Goal: Transaction & Acquisition: Book appointment/travel/reservation

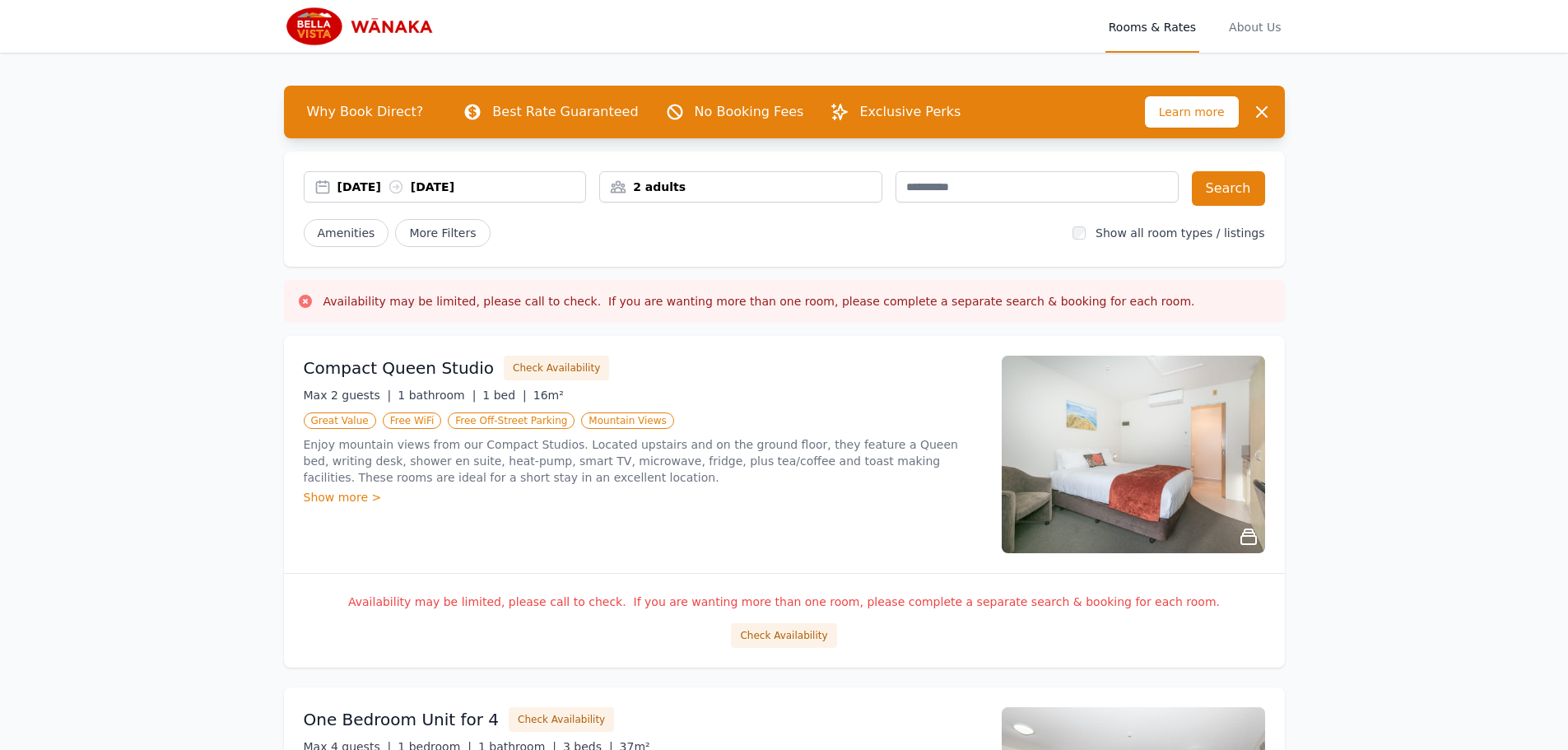
drag, startPoint x: 368, startPoint y: 184, endPoint x: 390, endPoint y: 187, distance: 22.2
click at [368, 184] on div "[DATE] [DATE]" at bounding box center [462, 187] width 248 height 16
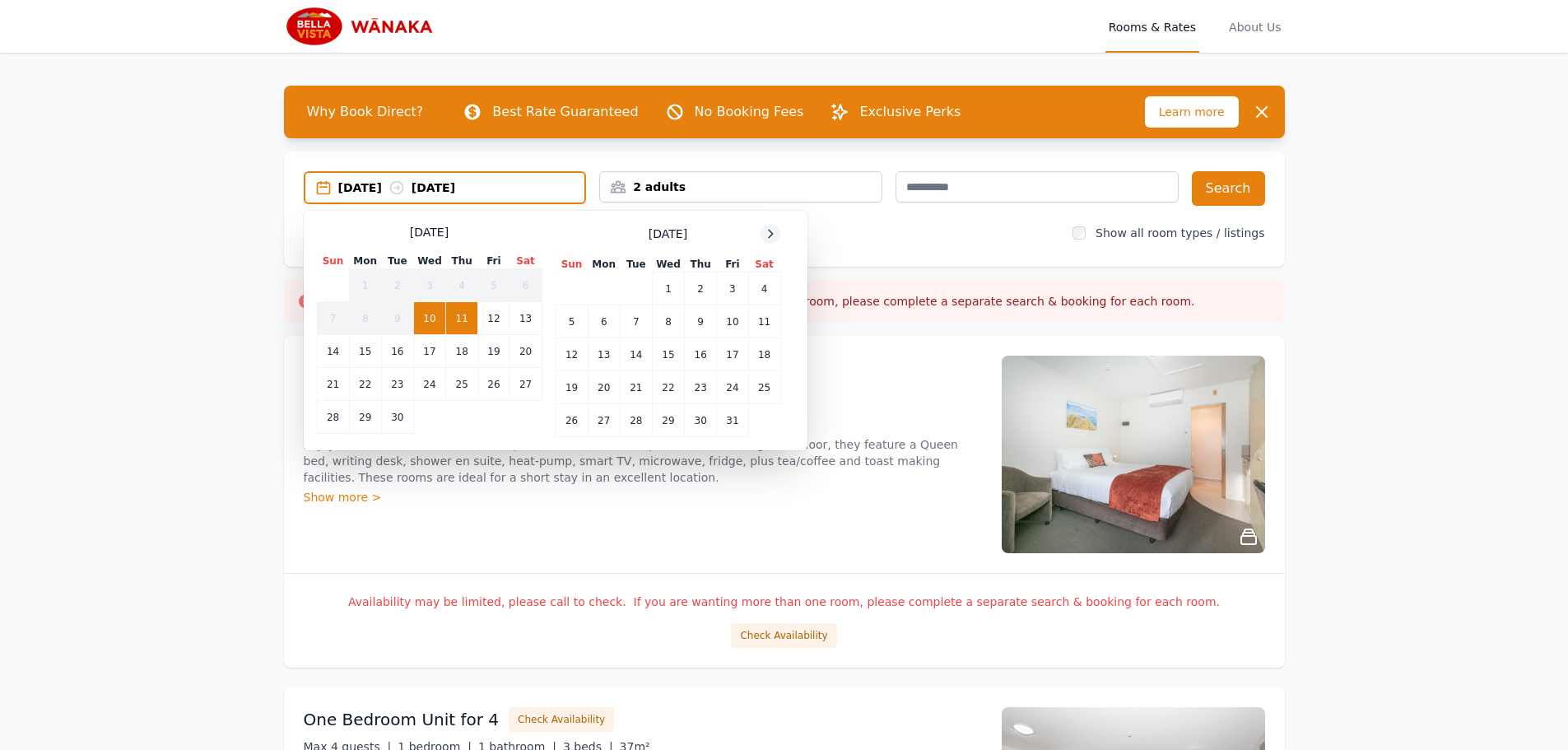
click at [775, 237] on icon at bounding box center [770, 233] width 13 height 13
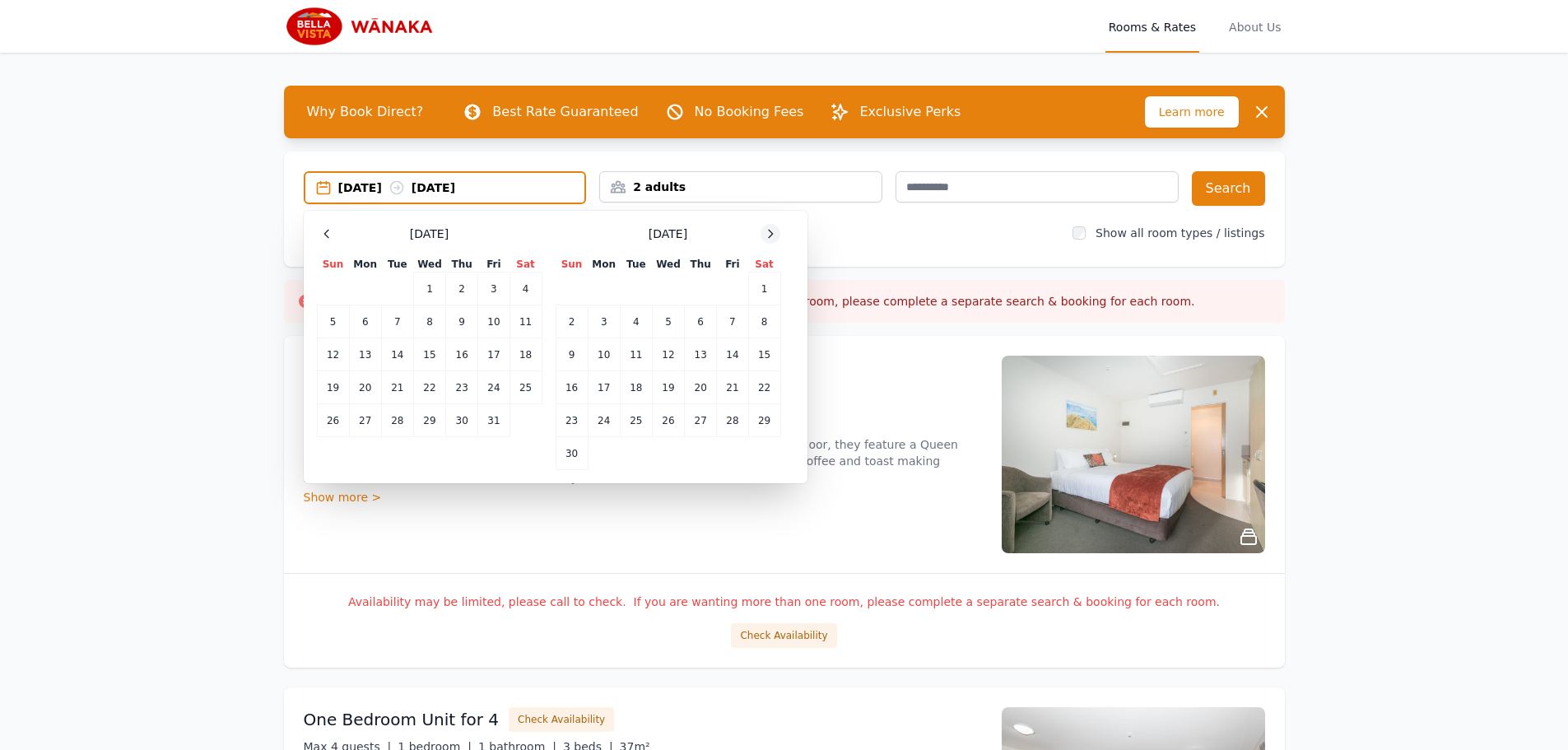
click at [775, 237] on icon at bounding box center [770, 233] width 13 height 13
click at [731, 388] on td "26" at bounding box center [732, 388] width 31 height 33
click at [630, 420] on td "30" at bounding box center [635, 421] width 32 height 33
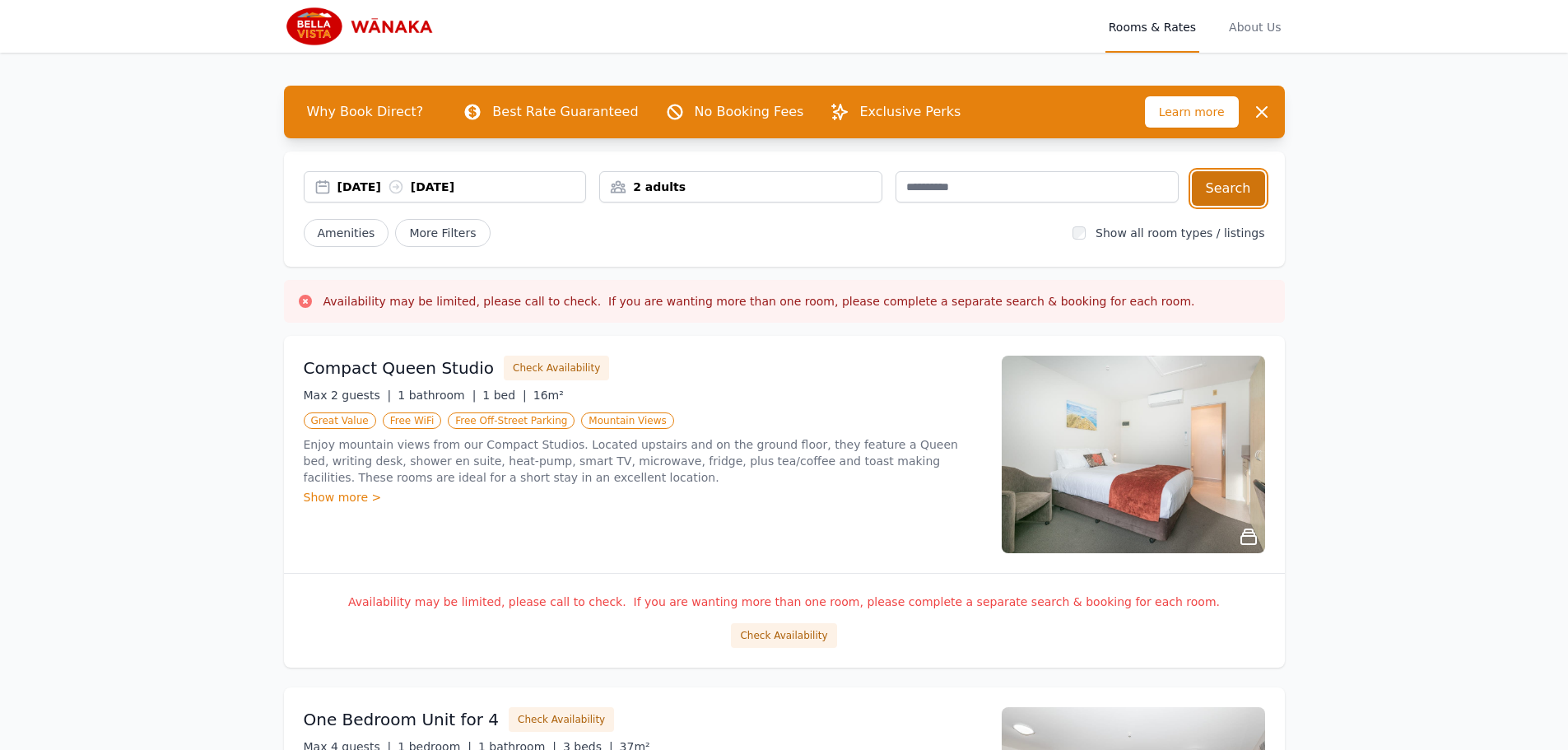
click at [1245, 187] on button "Search" at bounding box center [1228, 188] width 73 height 34
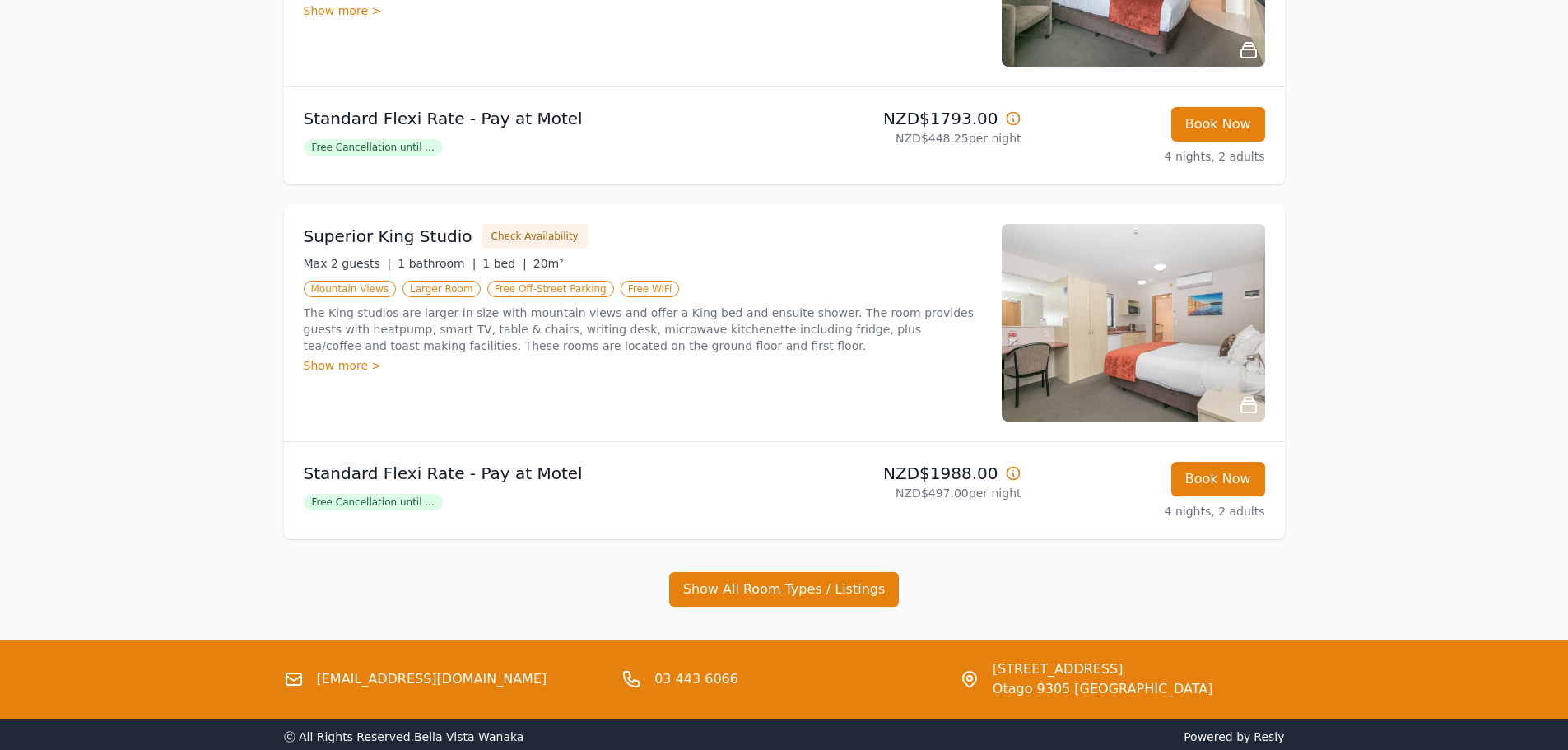
scroll to position [495, 0]
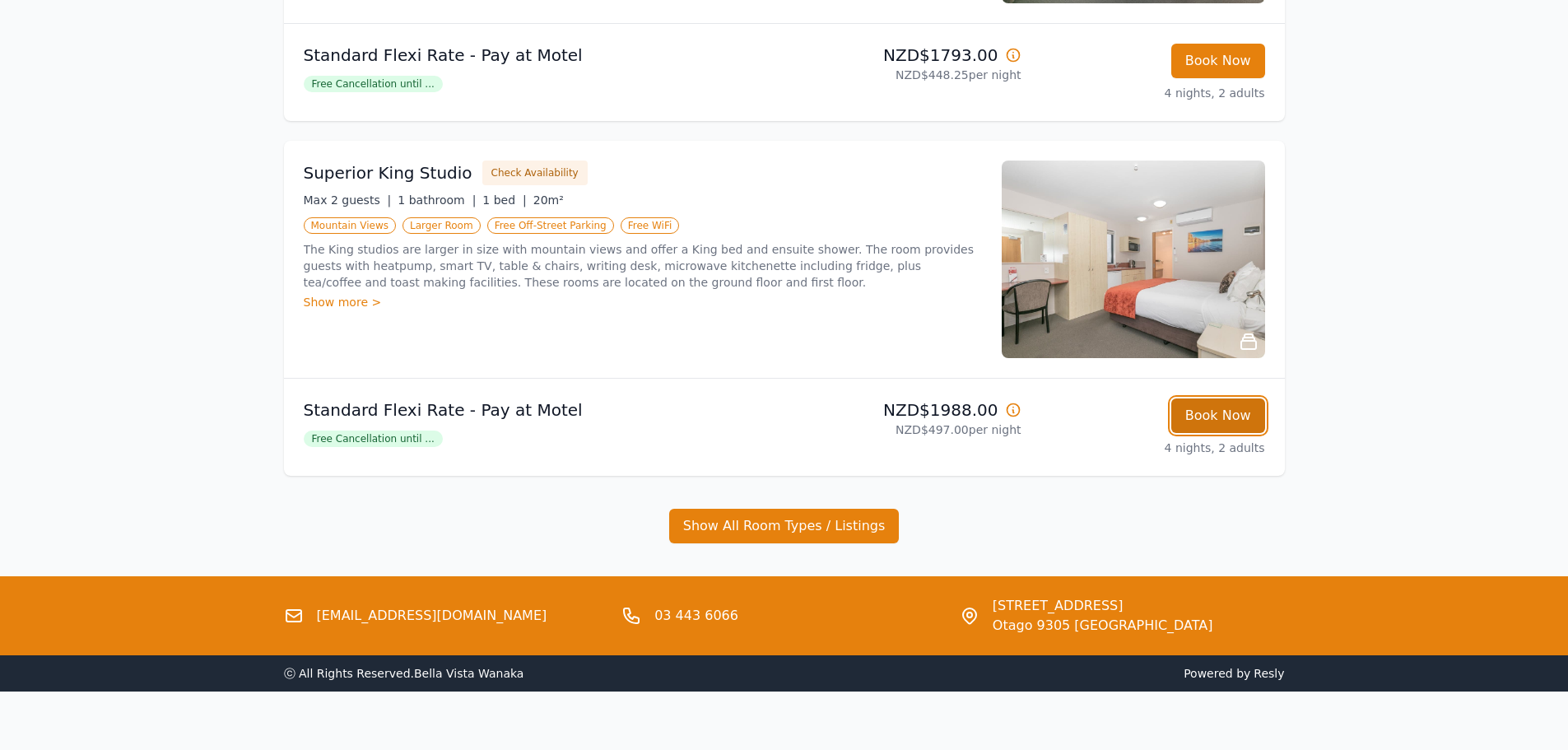
click at [1215, 419] on button "Book Now" at bounding box center [1218, 416] width 94 height 34
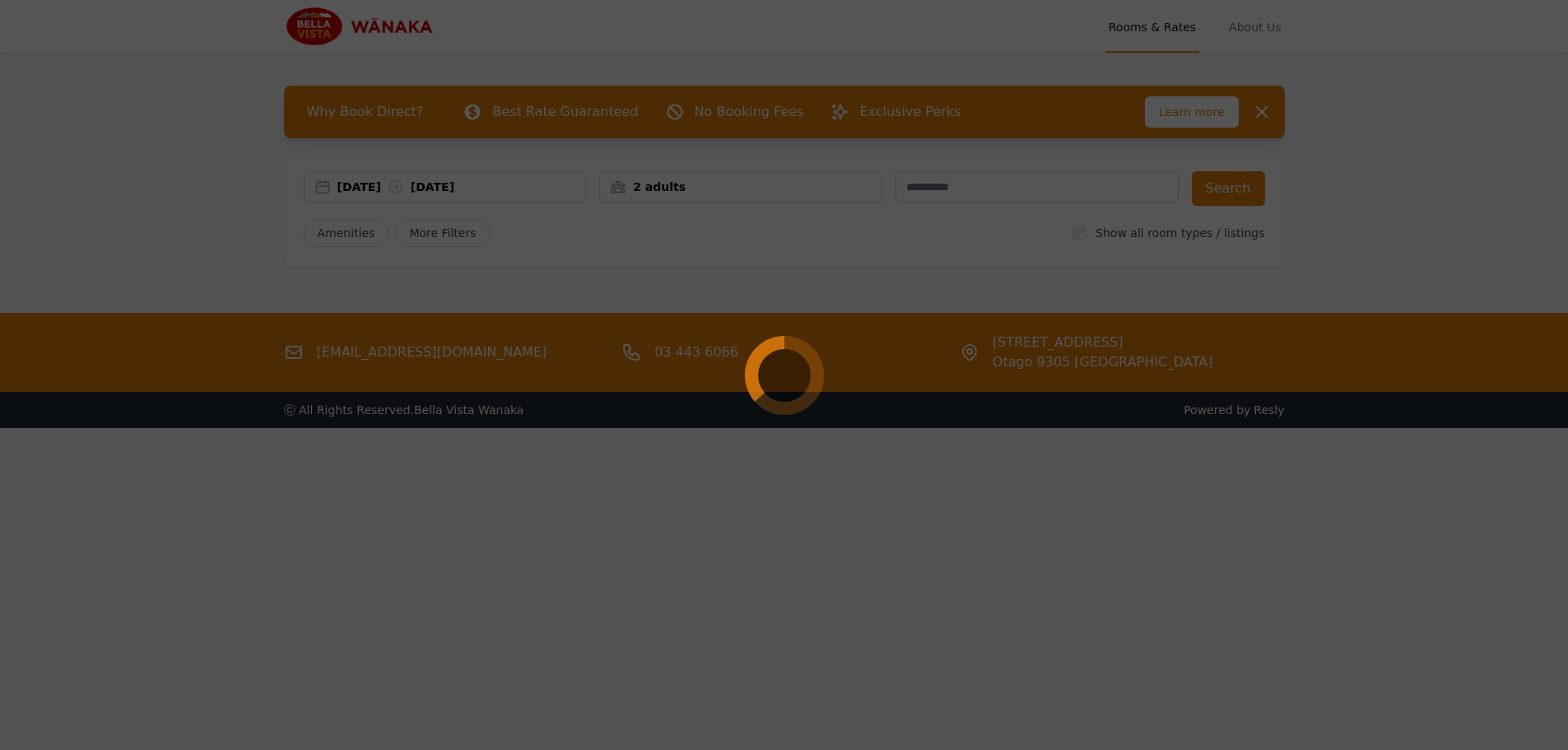
select select "**"
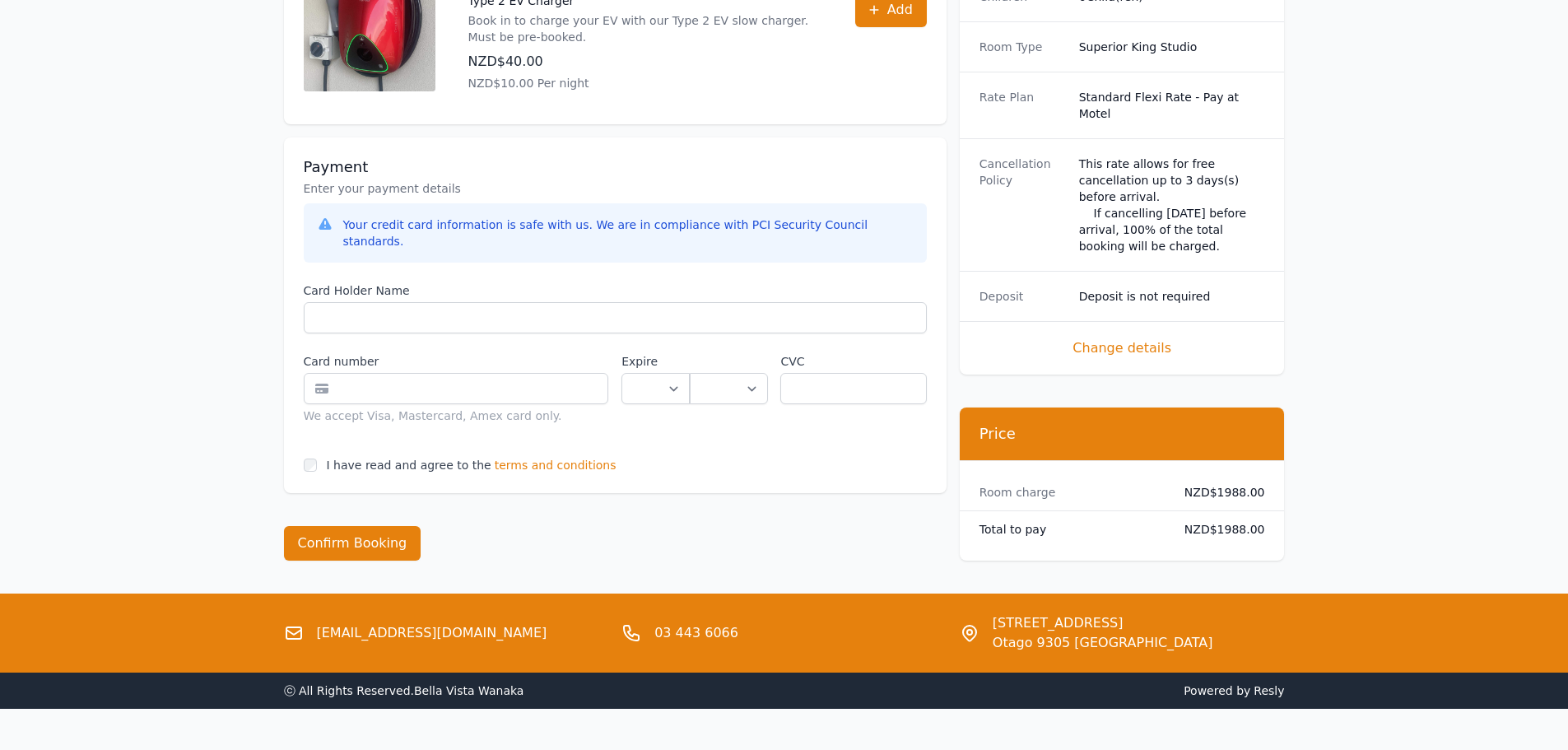
scroll to position [742, 0]
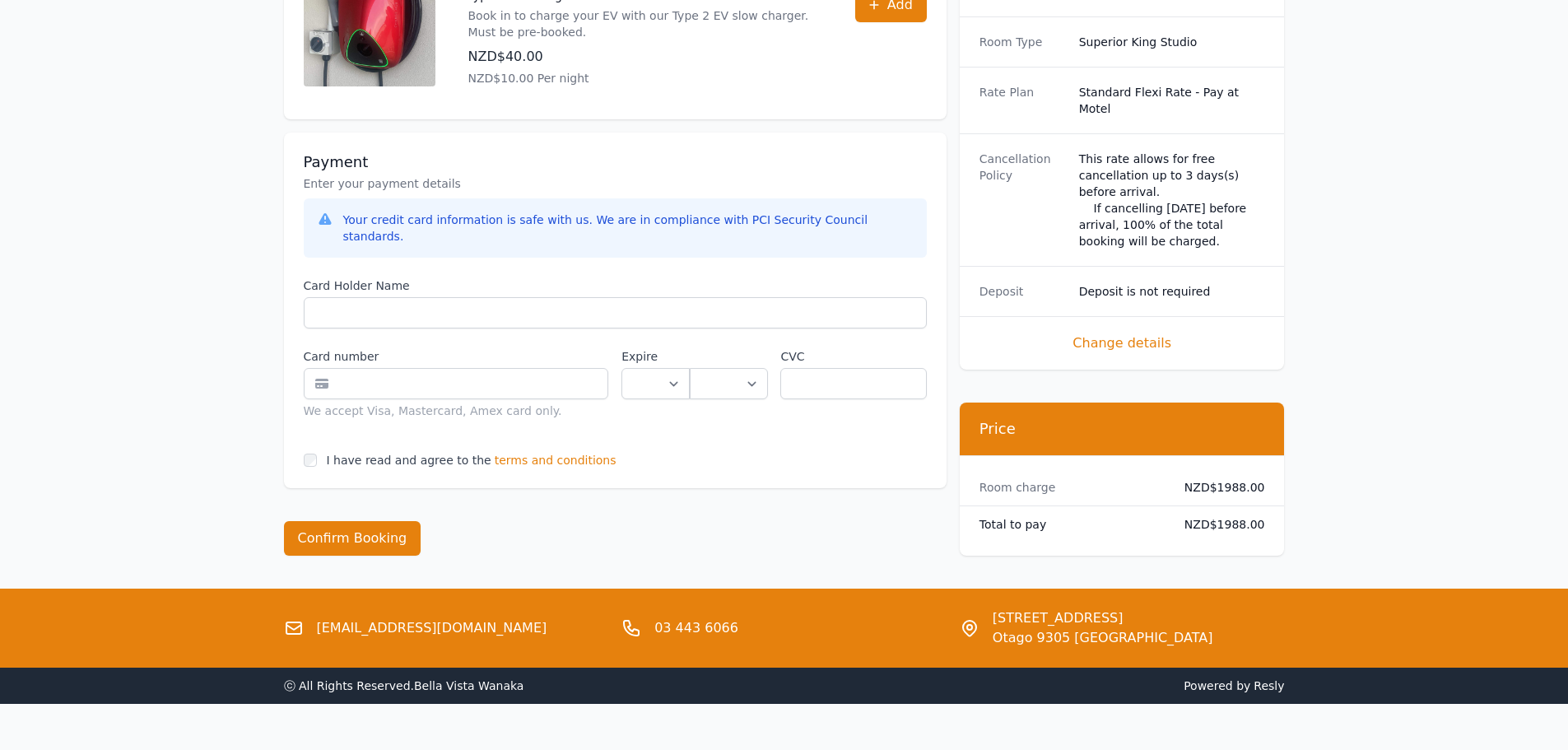
click at [1106, 334] on span "Change details" at bounding box center [1123, 343] width 285 height 20
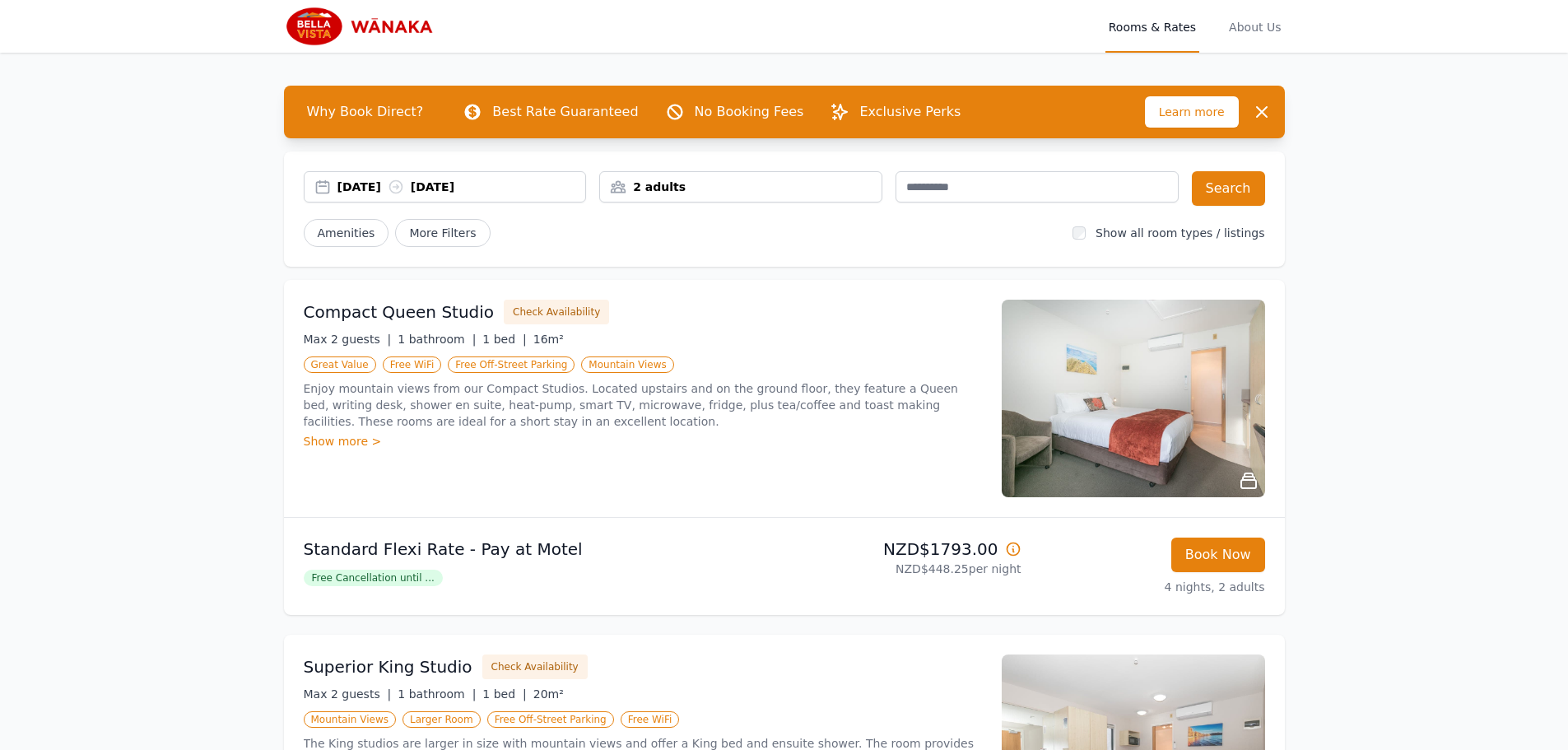
click at [1087, 232] on div "Amenities More Filters Show all room types / listings" at bounding box center [784, 233] width 962 height 28
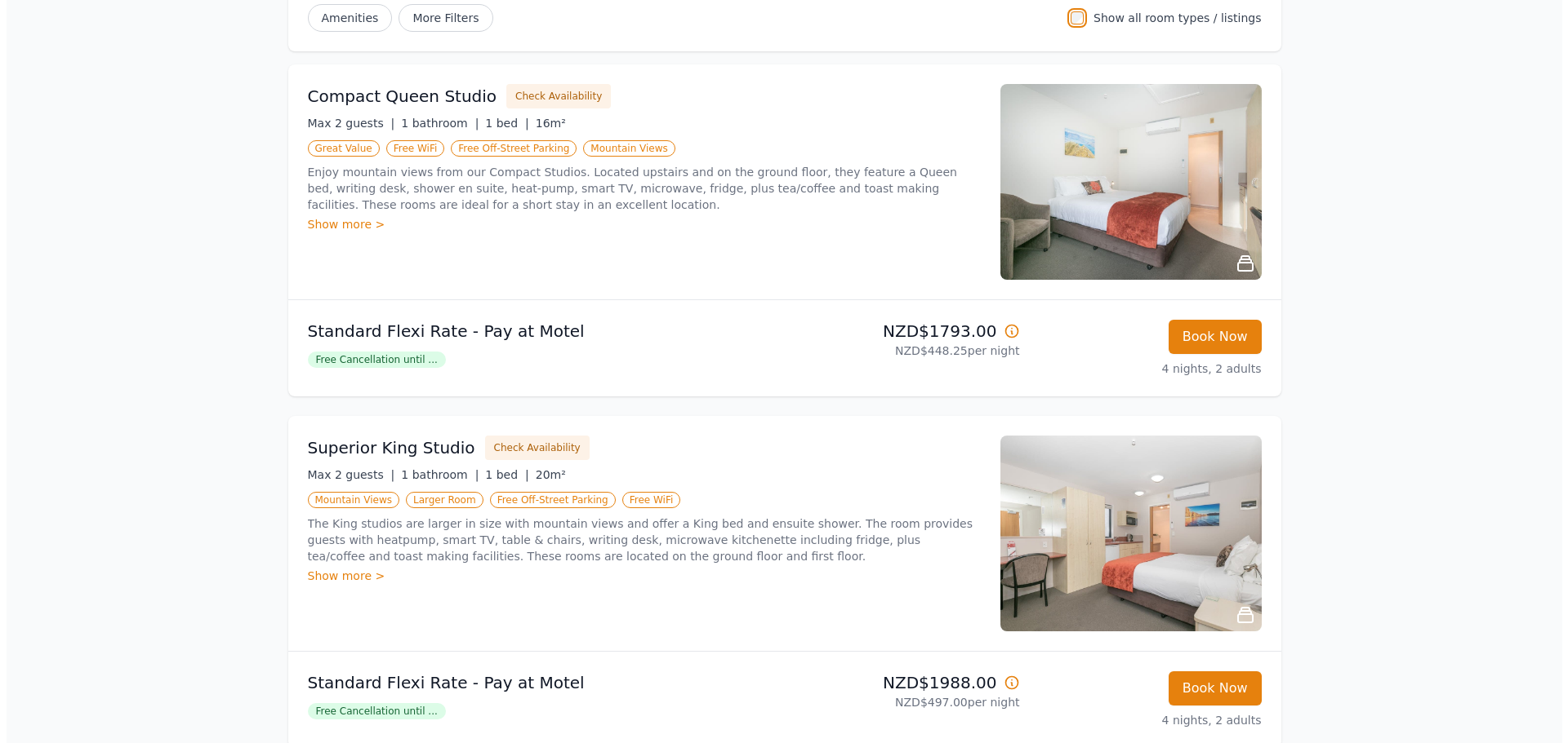
scroll to position [326, 0]
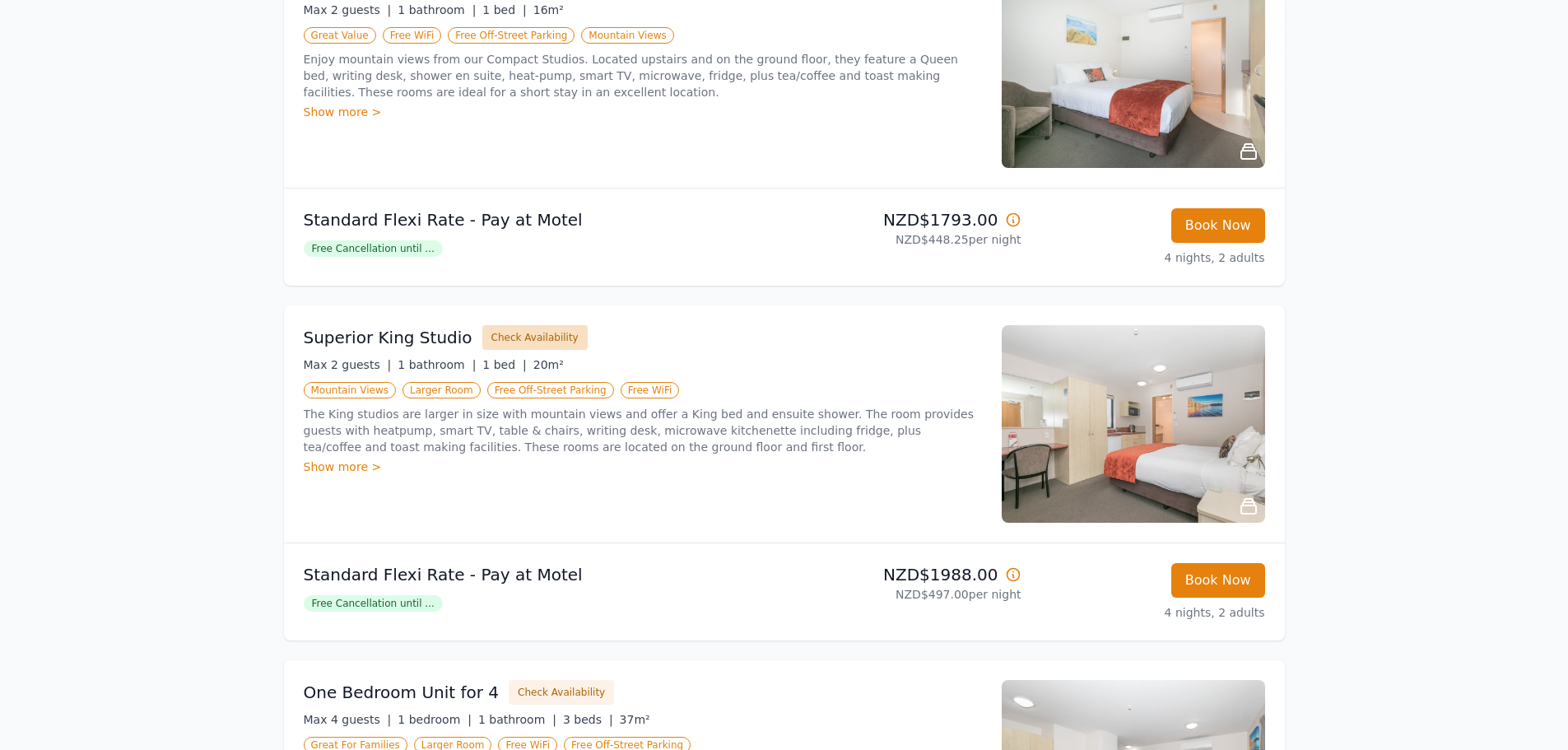
click at [519, 340] on button "Check Availability" at bounding box center [535, 337] width 106 height 25
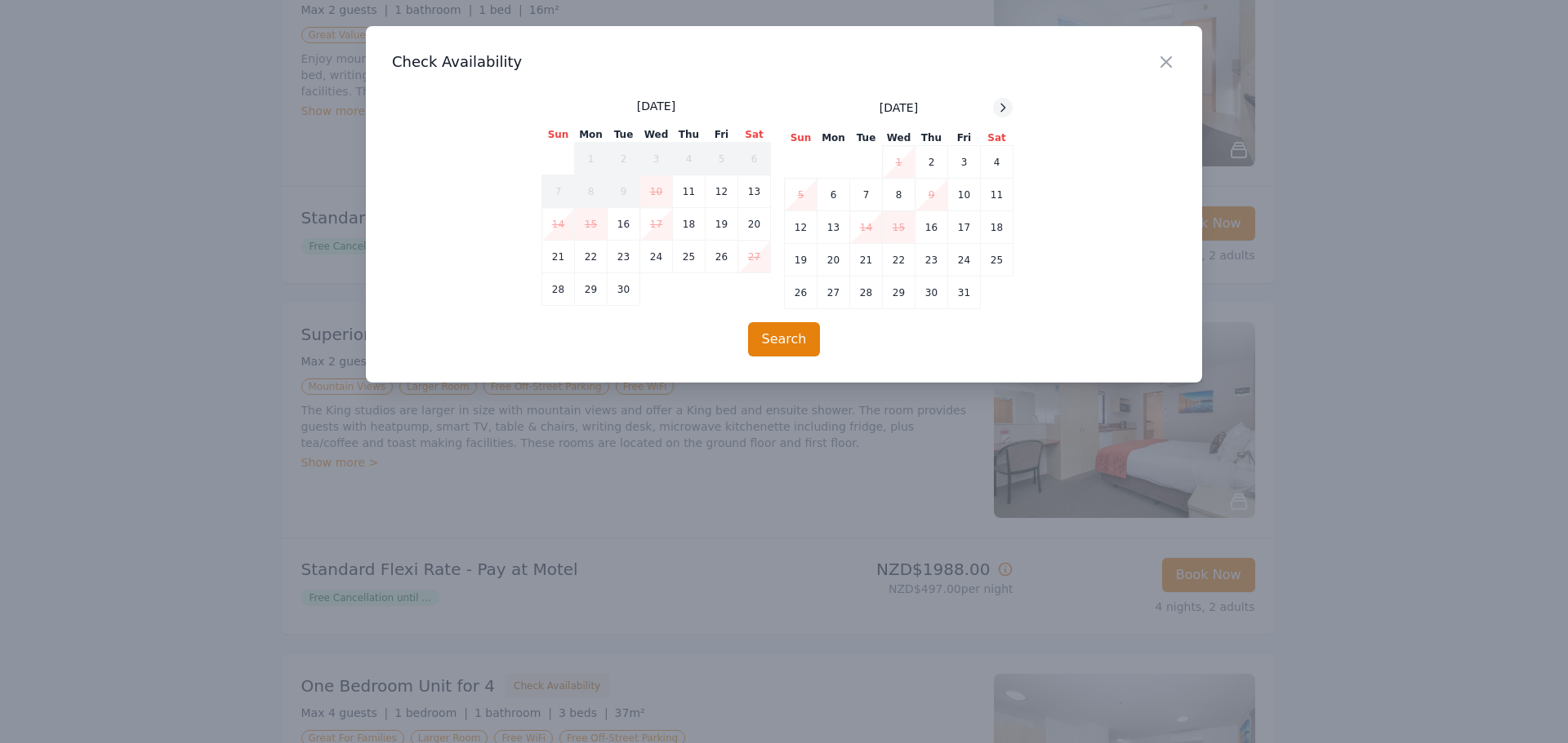
click at [1002, 114] on div at bounding box center [1003, 107] width 20 height 20
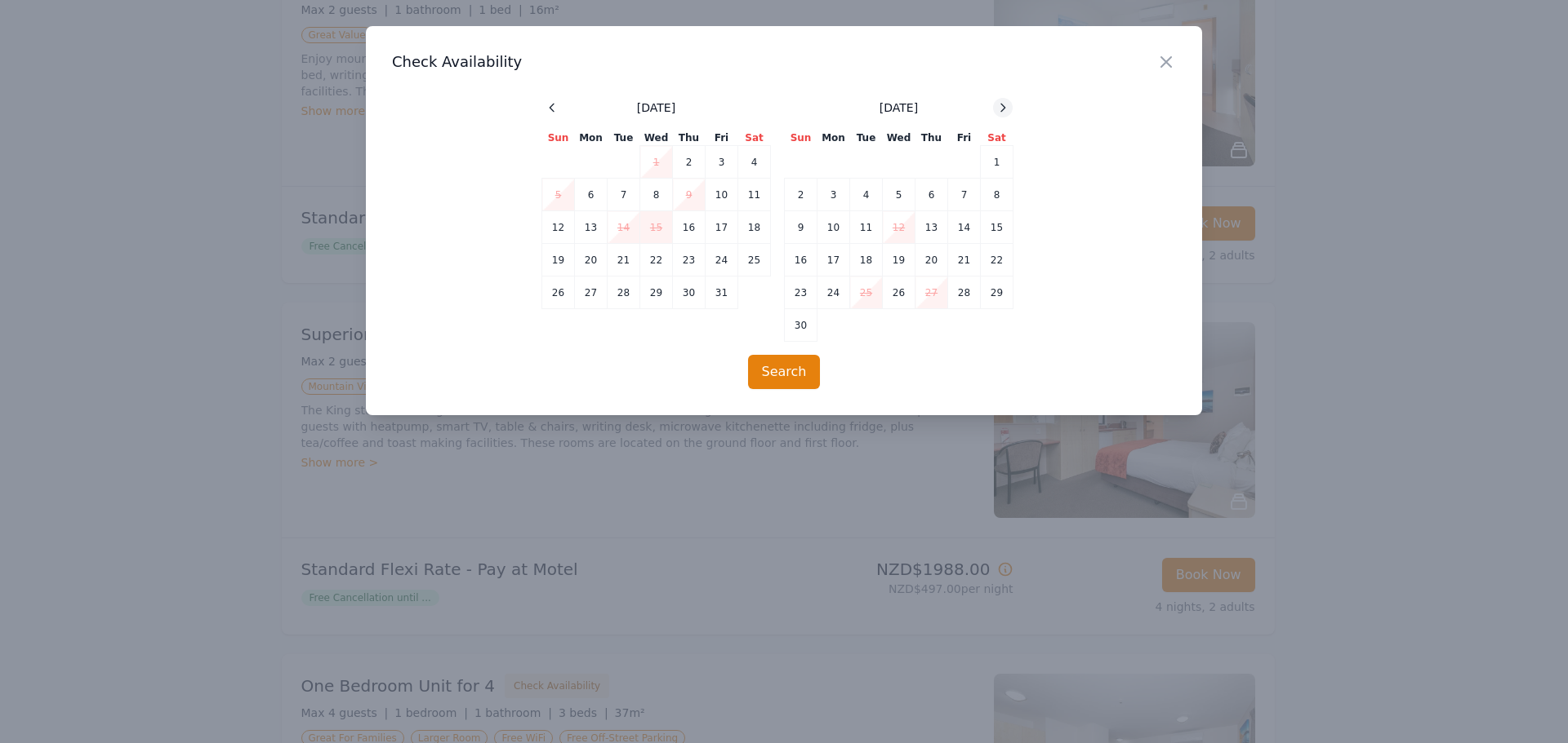
click at [1002, 114] on div at bounding box center [1003, 107] width 20 height 20
click at [958, 257] on td "26" at bounding box center [964, 260] width 32 height 32
click at [865, 298] on td "30" at bounding box center [866, 293] width 32 height 32
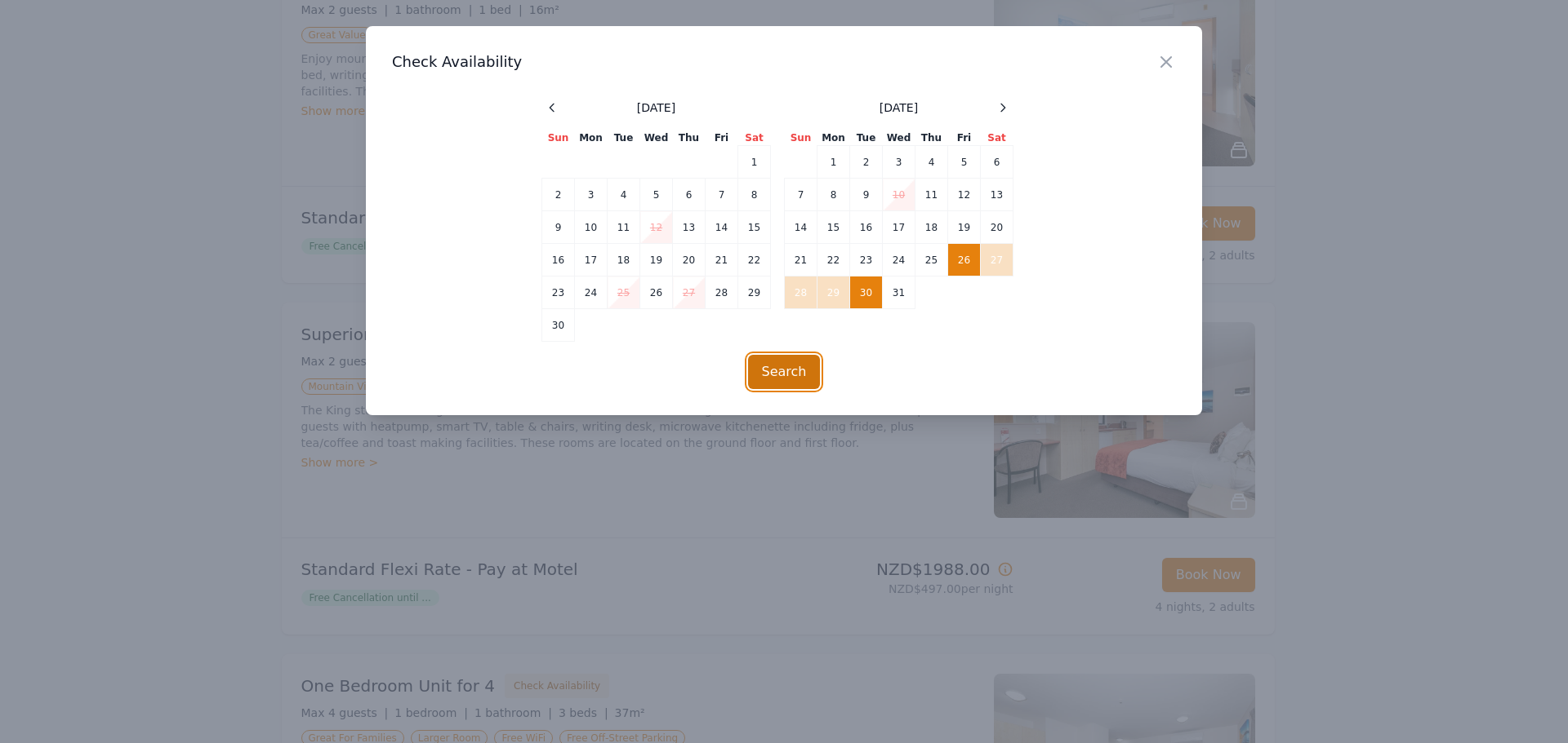
click at [785, 378] on button "Search" at bounding box center [784, 372] width 72 height 34
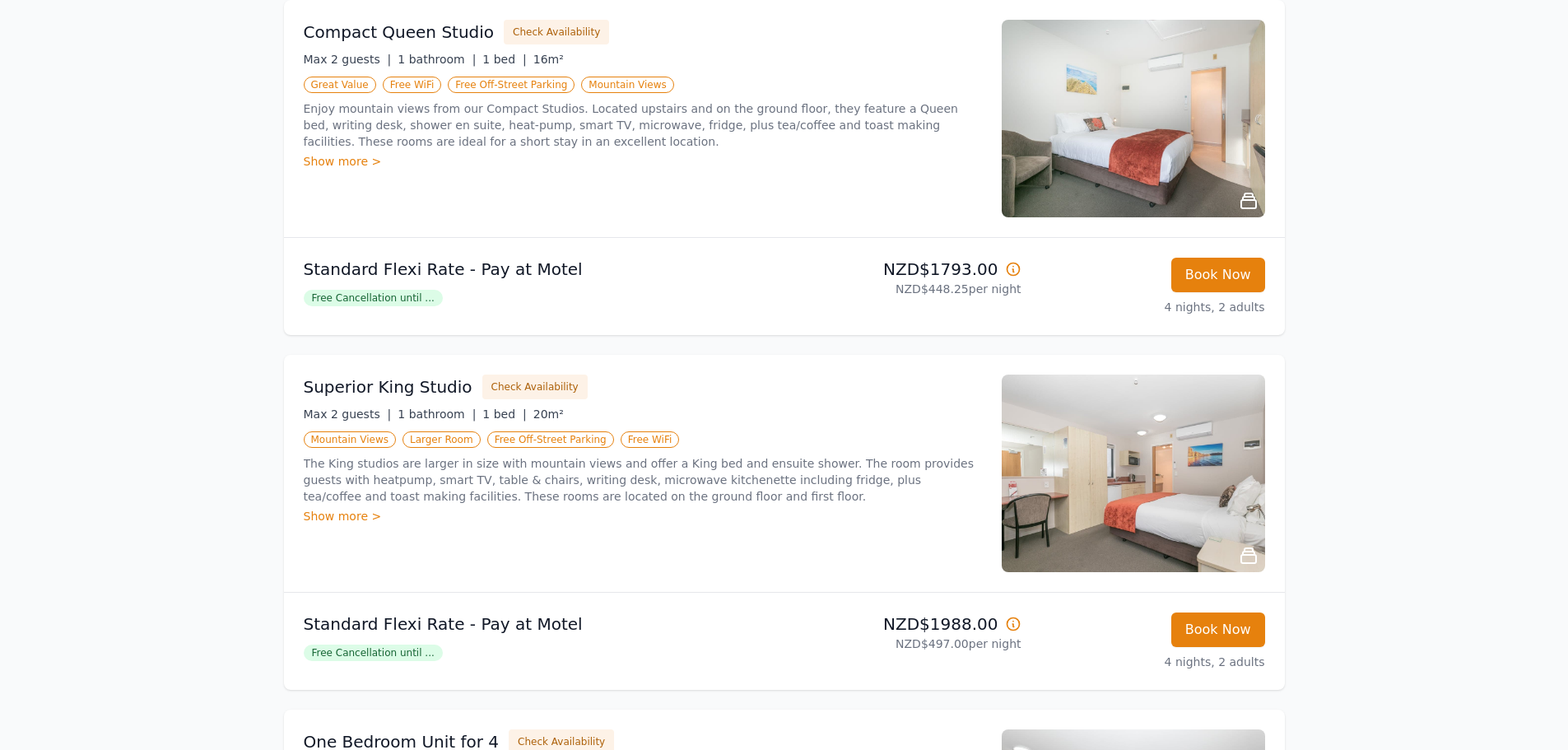
scroll to position [0, 0]
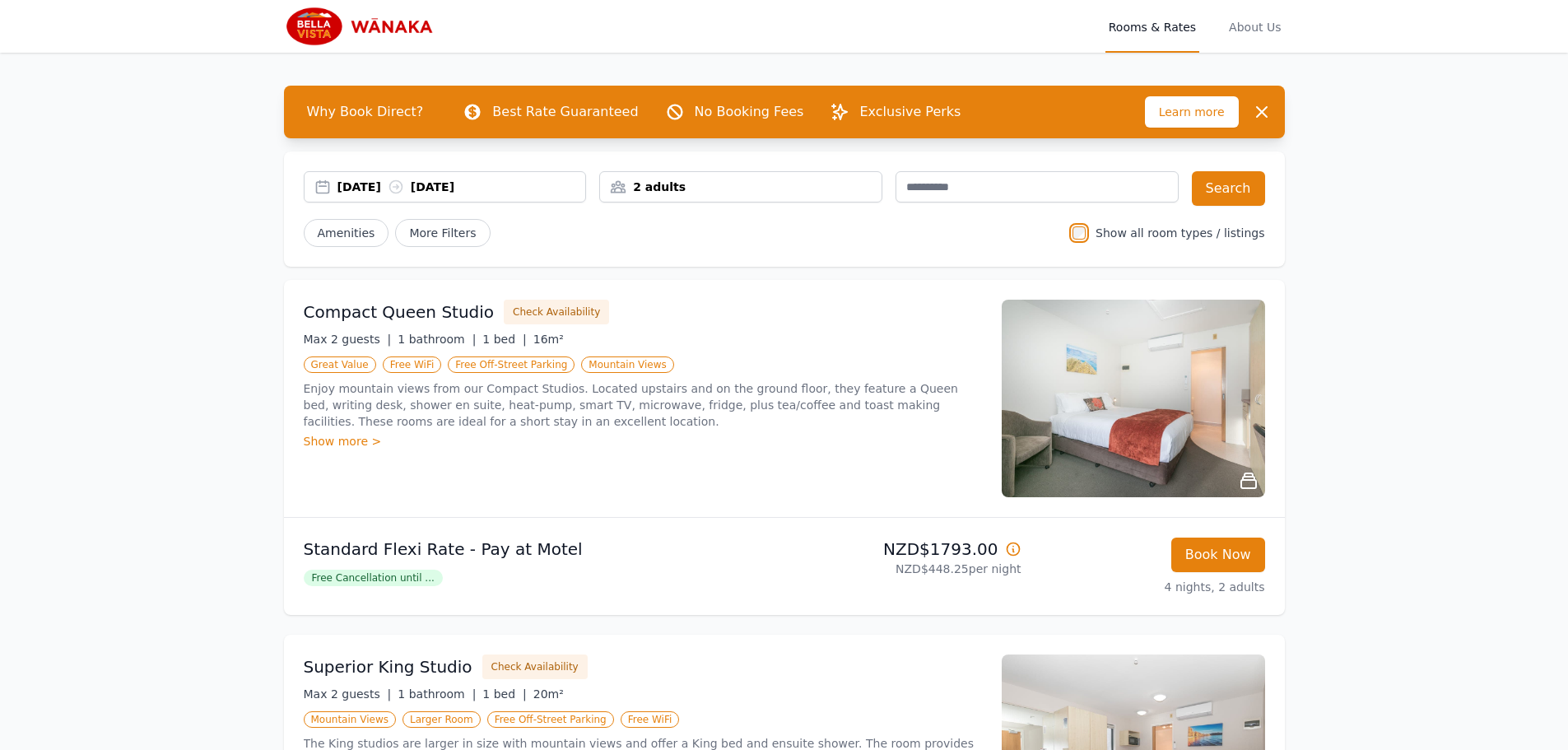
click at [680, 200] on div "2 adults" at bounding box center [740, 187] width 283 height 31
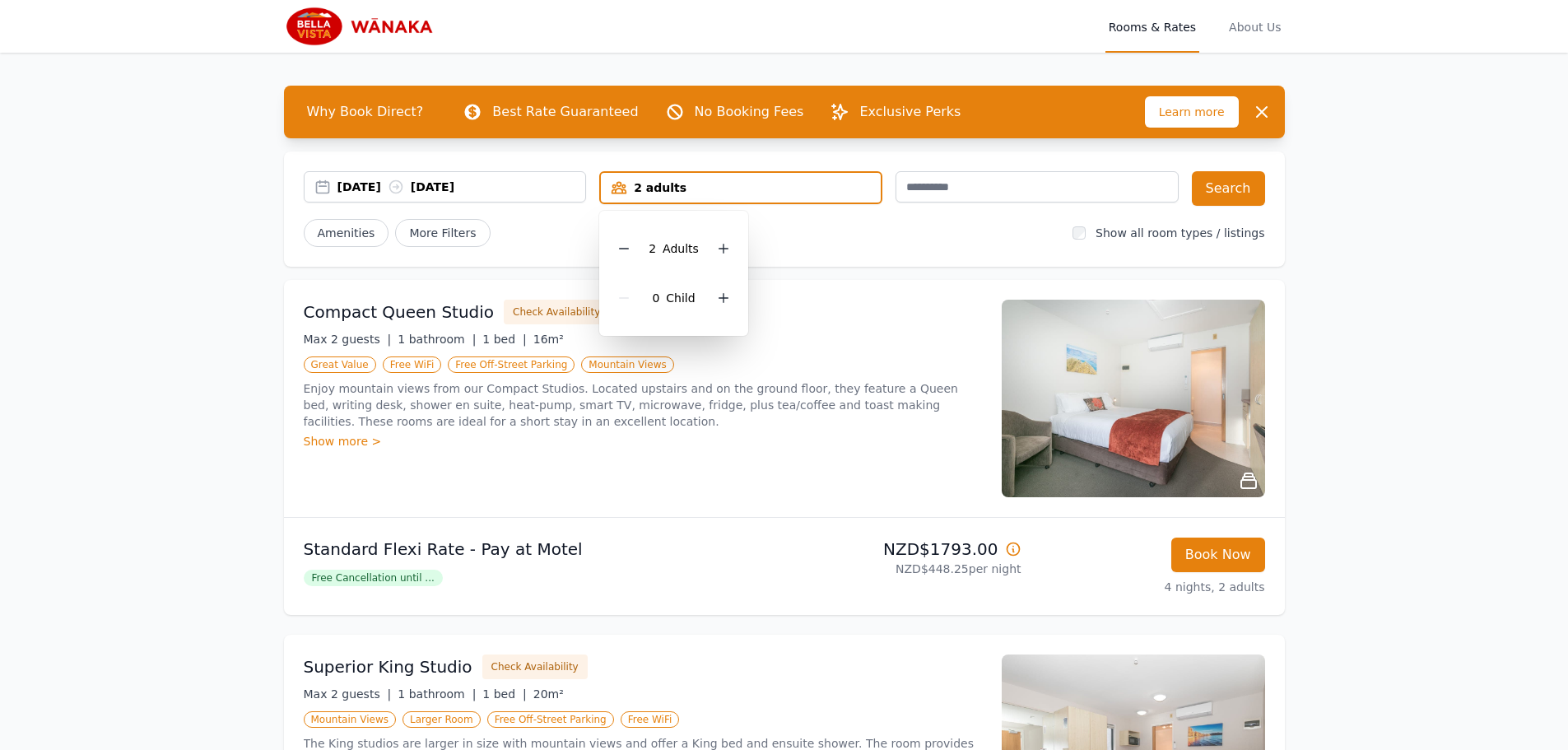
click at [562, 251] on div "[DATE] [DATE] 2 adults 2 Adult s 0 Child Search Amenities More Filters Show all…" at bounding box center [784, 209] width 1001 height 115
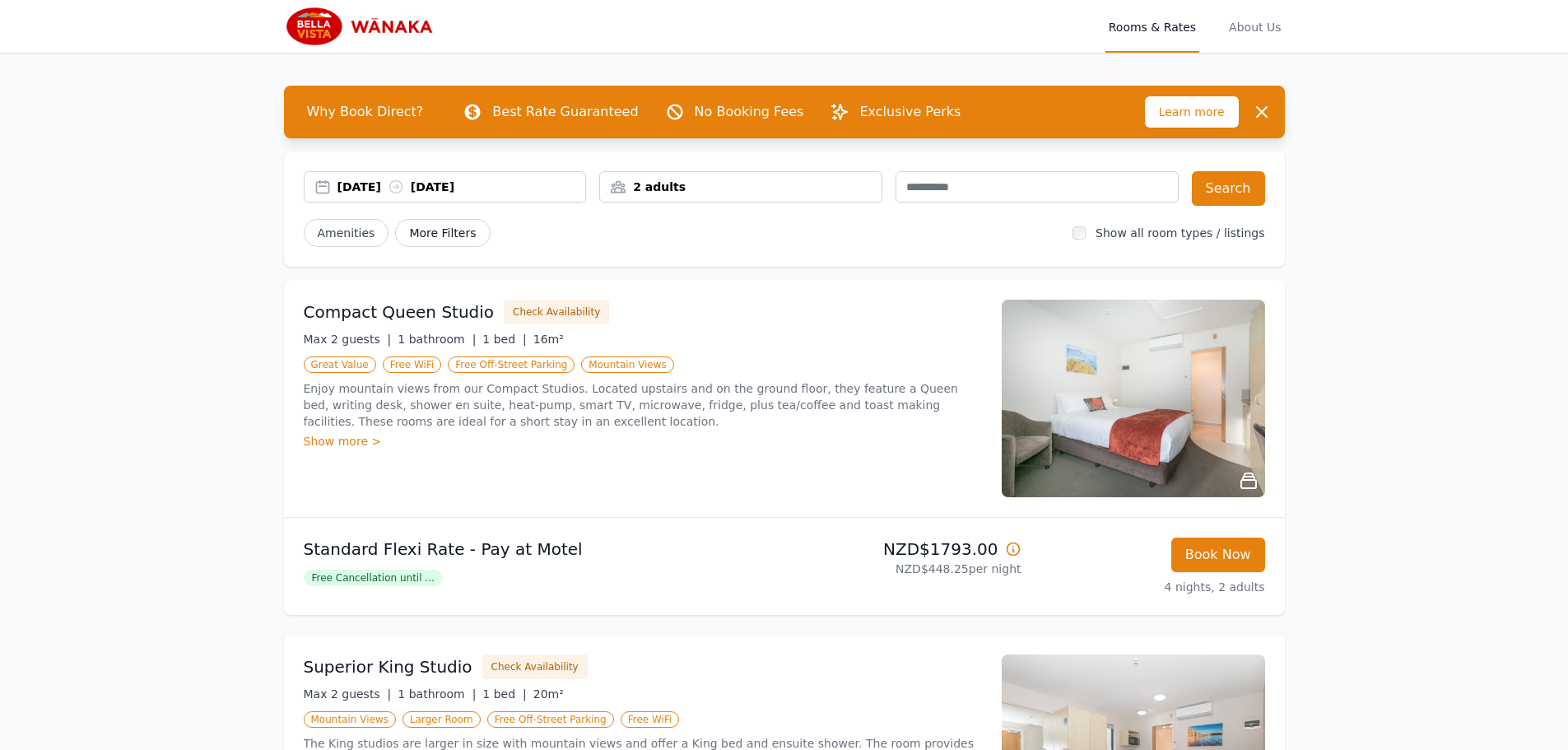
click at [464, 243] on span "More Filters" at bounding box center [443, 233] width 95 height 28
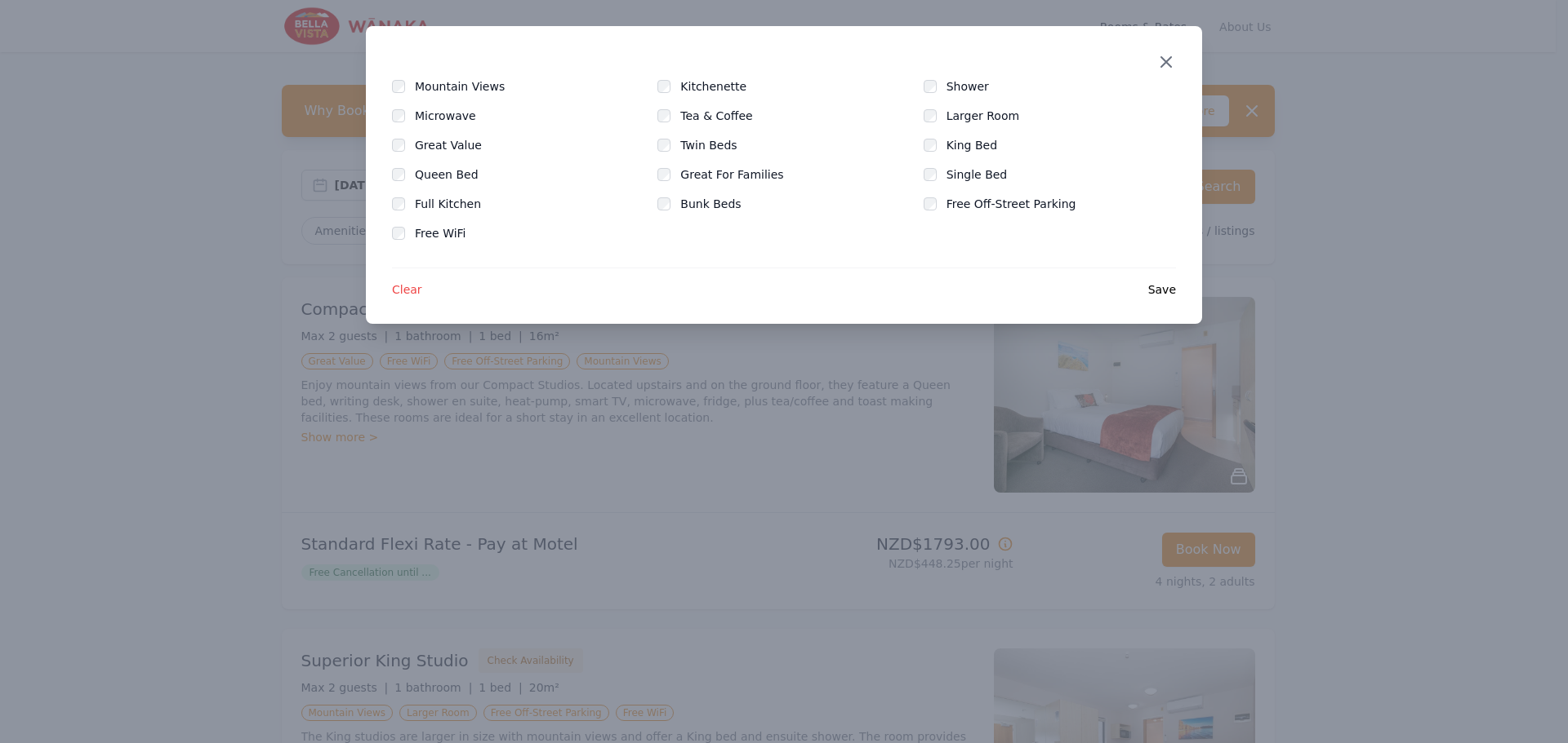
click at [1166, 62] on icon "button" at bounding box center [1166, 61] width 9 height 9
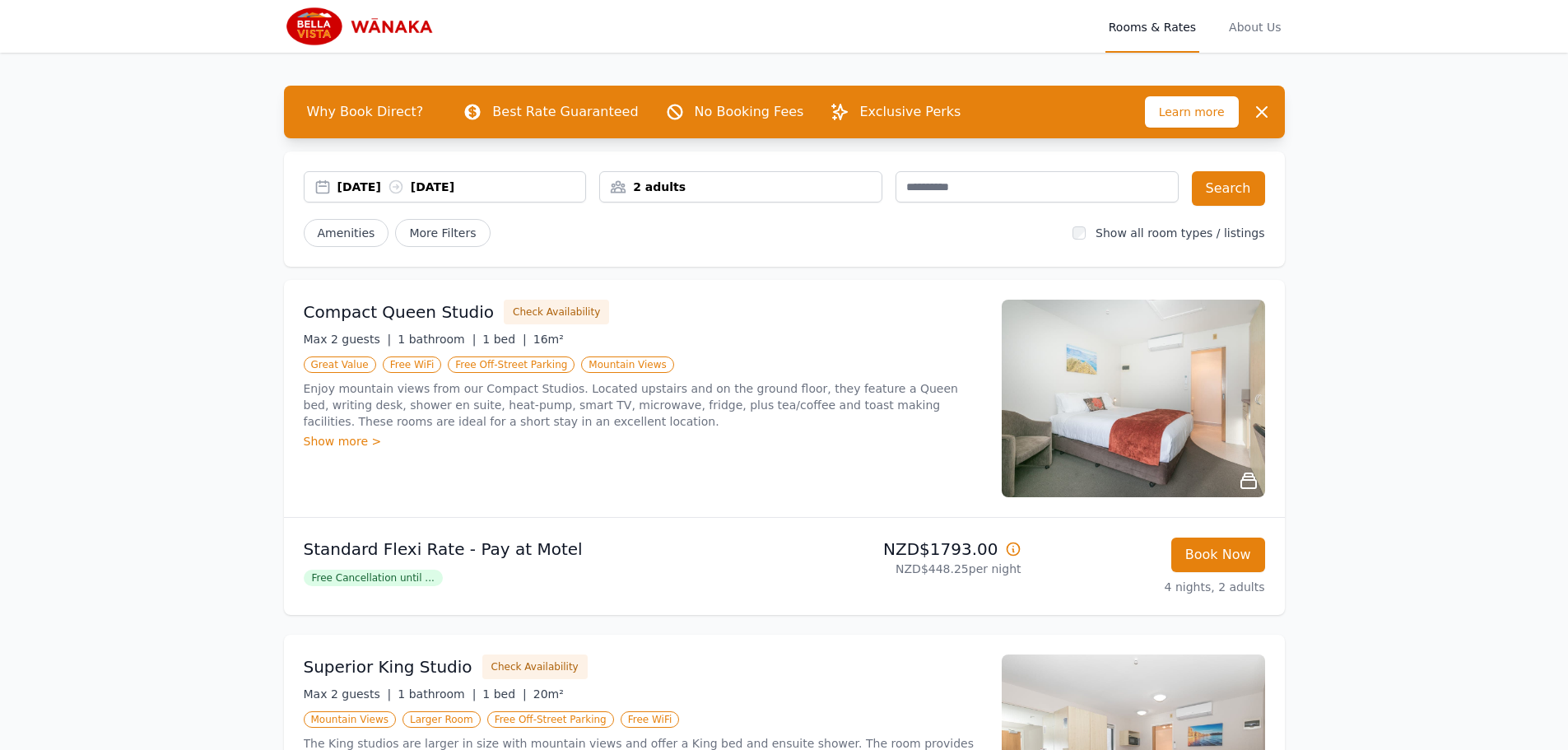
scroll to position [247, 0]
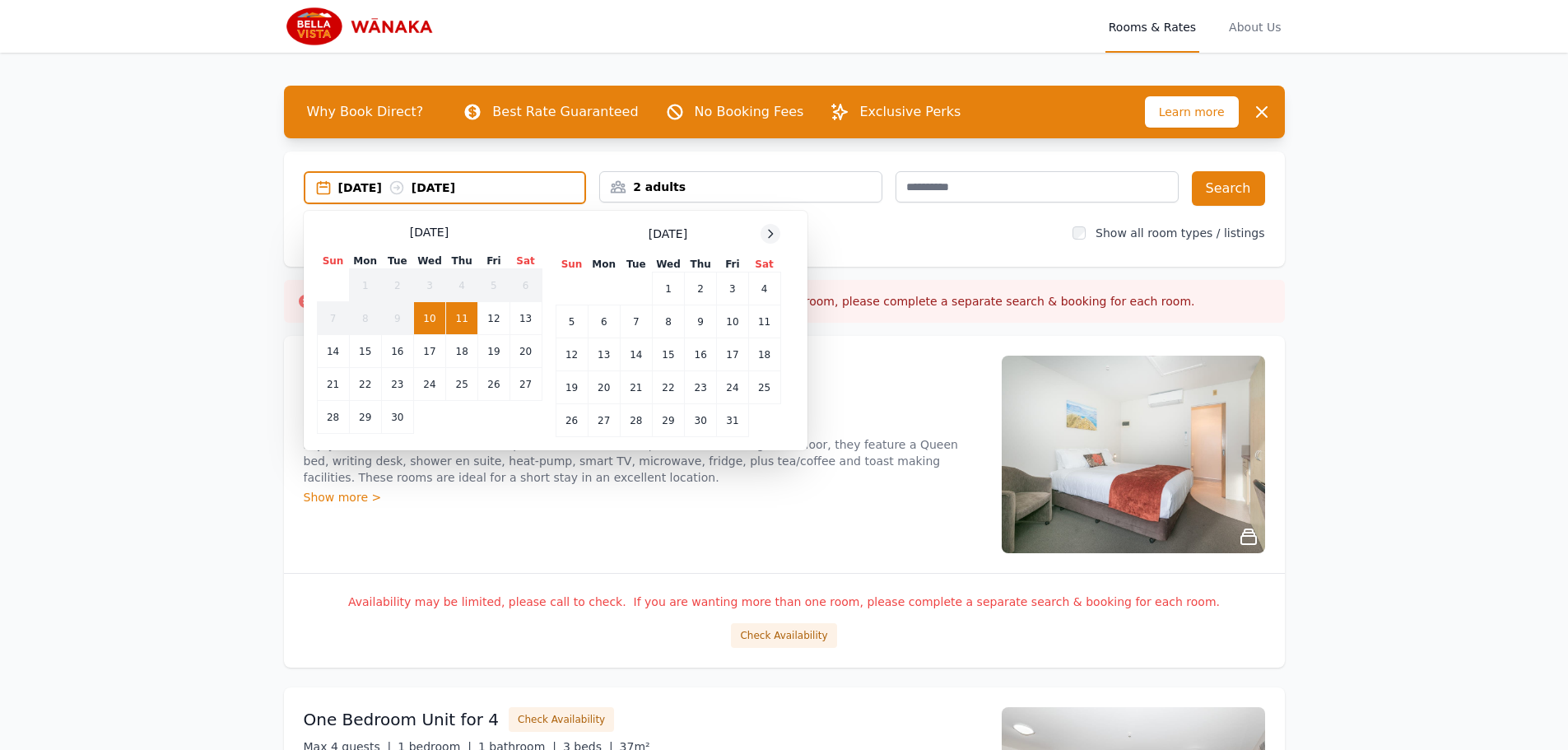
click at [776, 231] on icon at bounding box center [770, 233] width 13 height 13
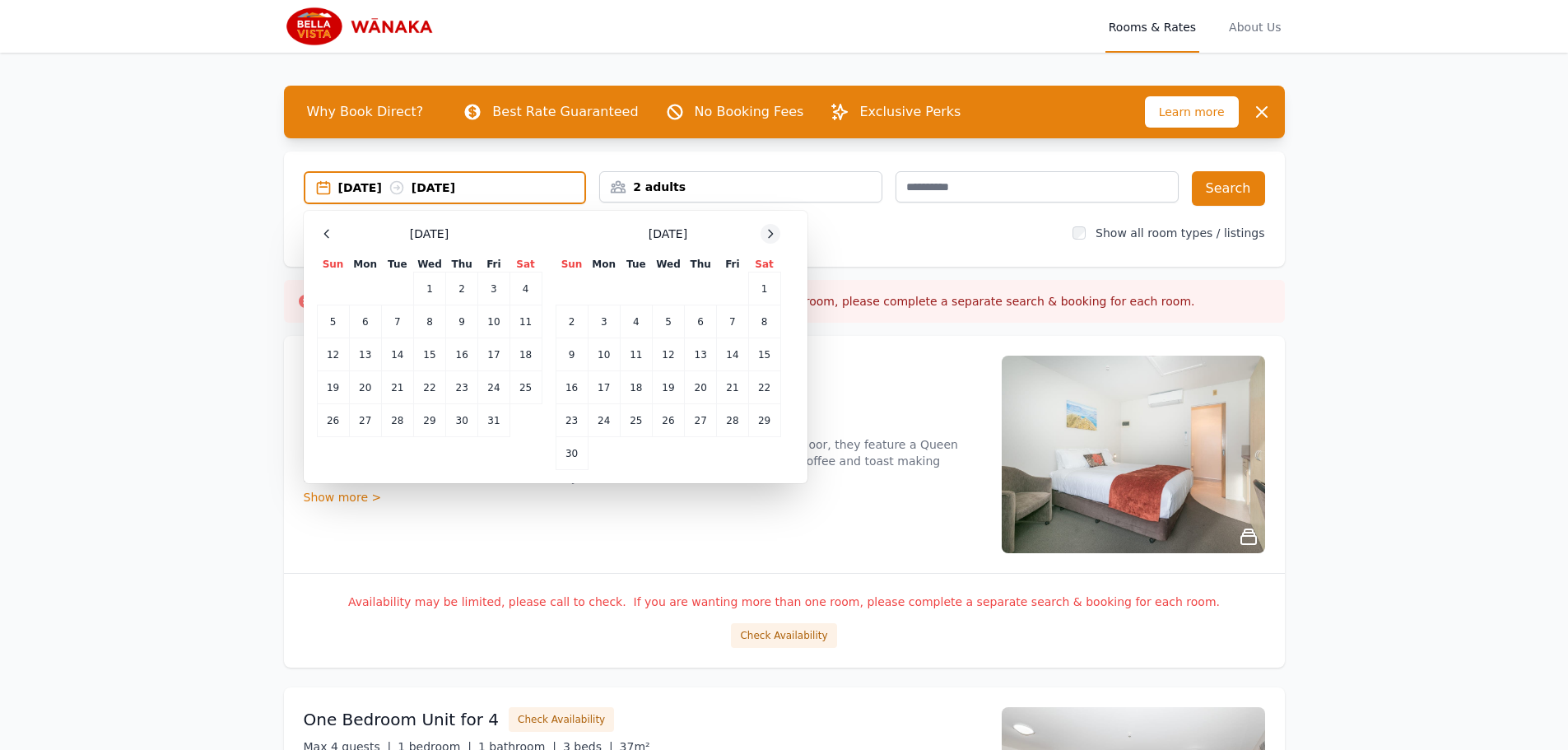
click at [776, 231] on icon at bounding box center [770, 233] width 13 height 13
click at [726, 390] on td "26" at bounding box center [732, 388] width 31 height 33
click at [641, 423] on td "30" at bounding box center [635, 421] width 32 height 33
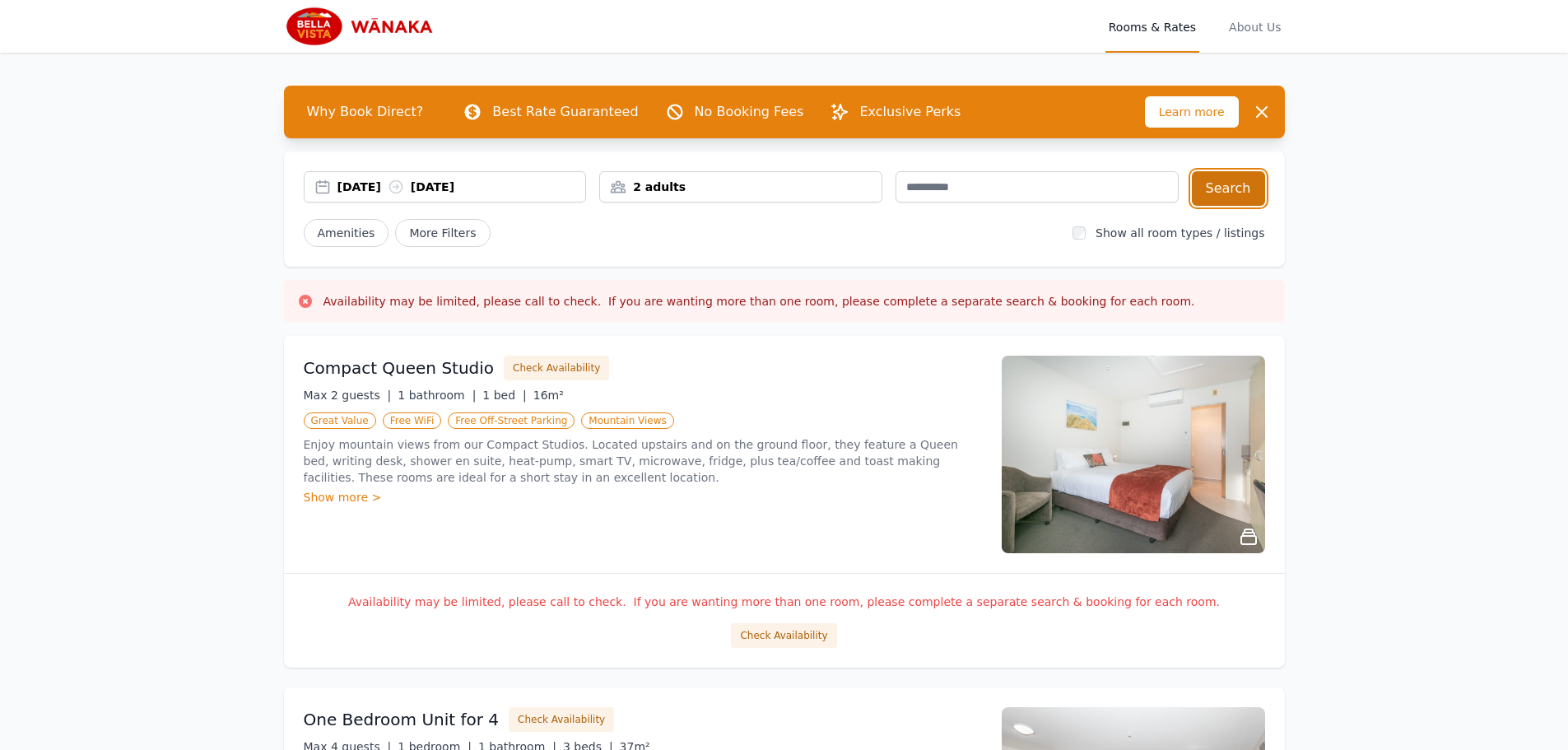
click at [1255, 191] on button "Search" at bounding box center [1228, 188] width 73 height 34
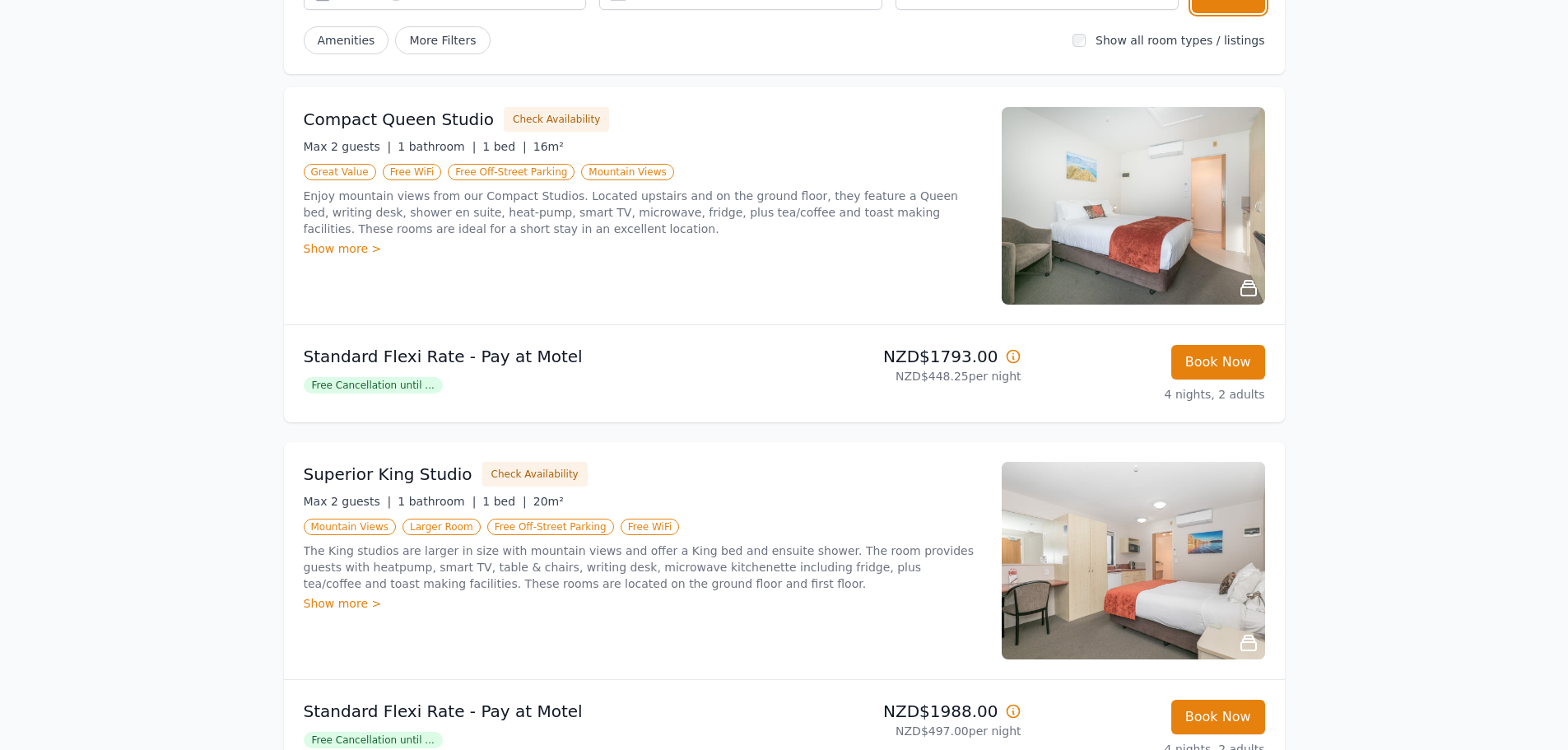
scroll to position [83, 0]
